Goal: Task Accomplishment & Management: Manage account settings

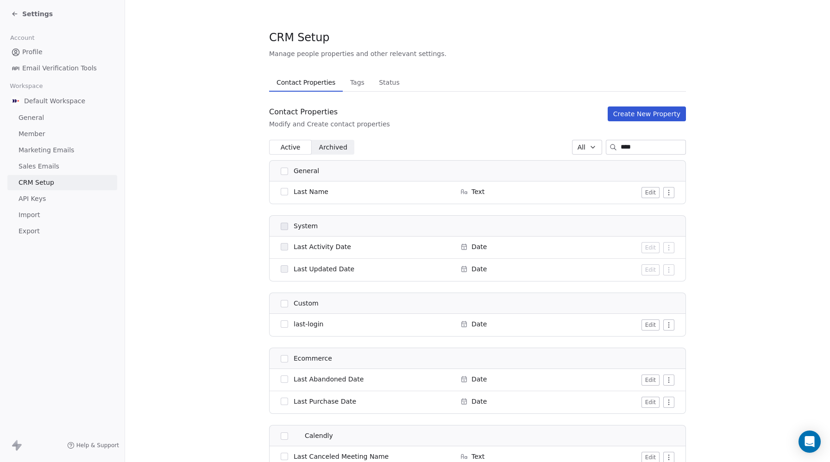
scroll to position [65, 0]
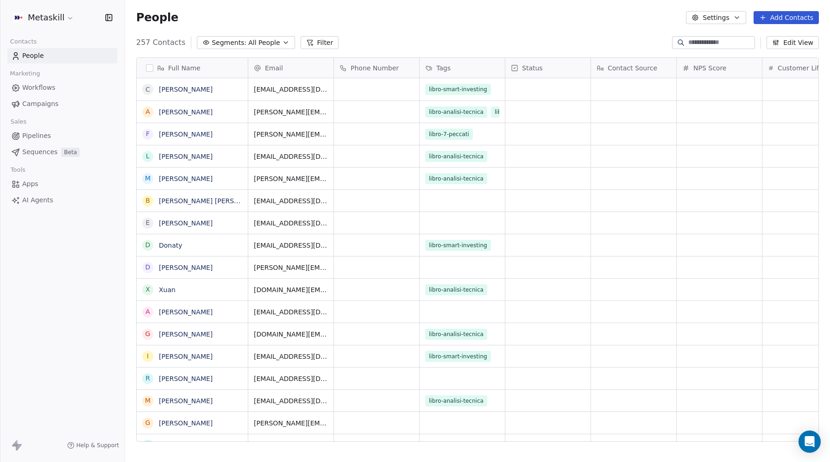
scroll to position [407, 705]
click at [37, 14] on html "Metaskill Contacts People Marketing Workflows Campaigns Sales Pipelines Sequenc…" at bounding box center [415, 231] width 830 height 462
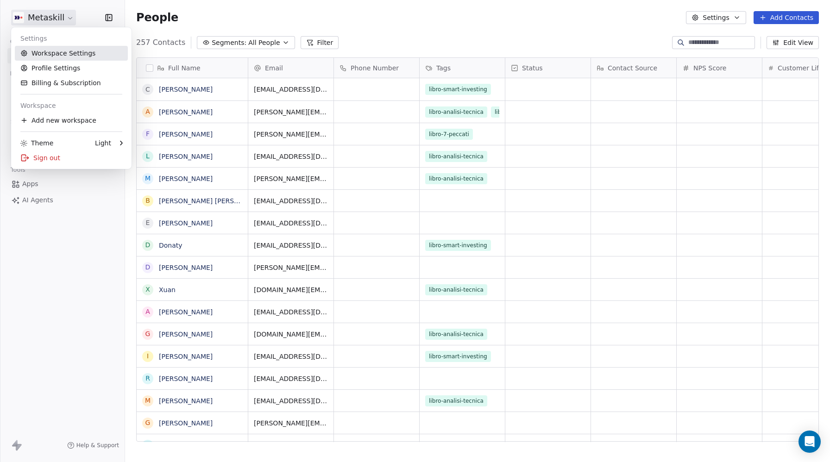
click at [40, 55] on link "Workspace Settings" at bounding box center [71, 53] width 113 height 15
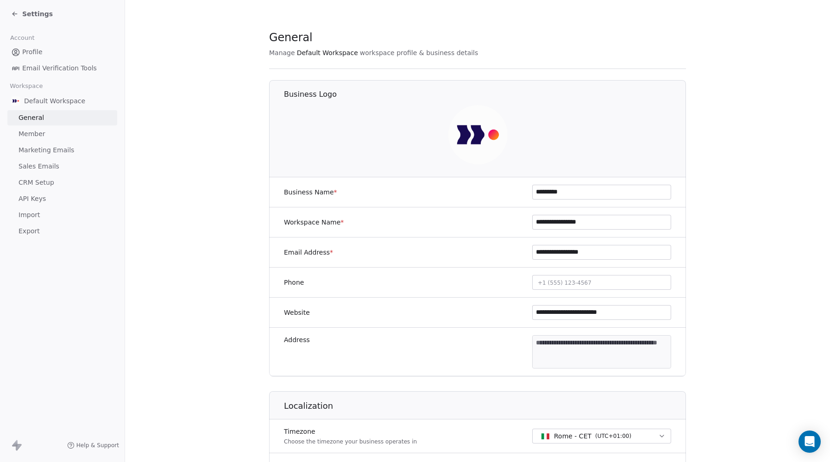
click at [30, 182] on span "CRM Setup" at bounding box center [37, 183] width 36 height 10
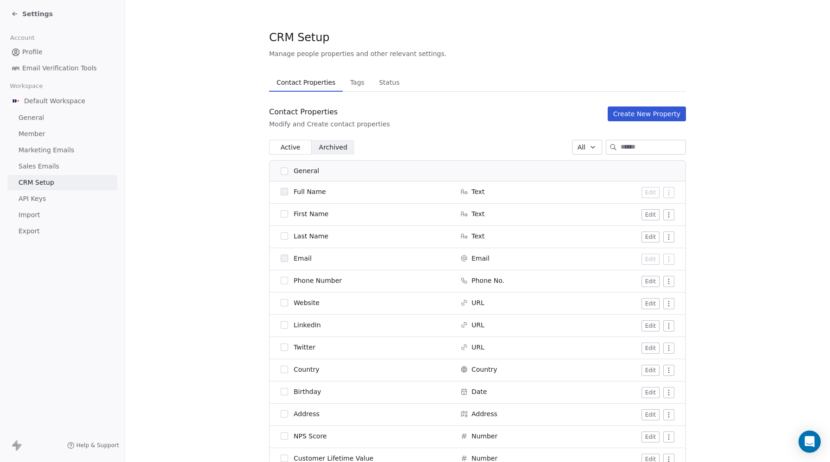
click at [352, 79] on span "Tags" at bounding box center [357, 82] width 22 height 13
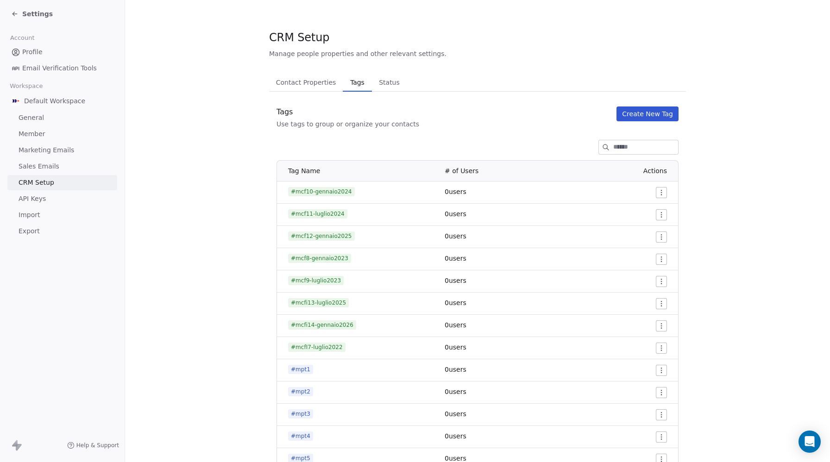
click at [621, 147] on input at bounding box center [645, 147] width 65 height 14
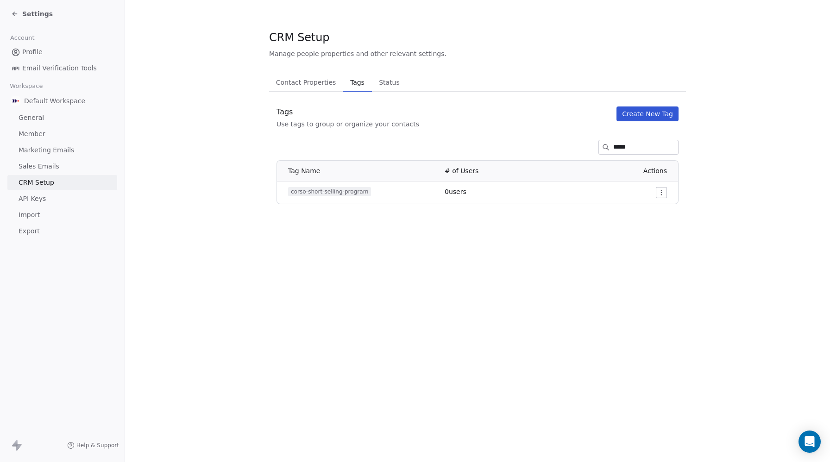
type input "*****"
click at [350, 191] on span "corso-short-selling-program" at bounding box center [329, 191] width 83 height 9
copy span "corso-short-selling-program"
